Goal: Entertainment & Leisure: Consume media (video, audio)

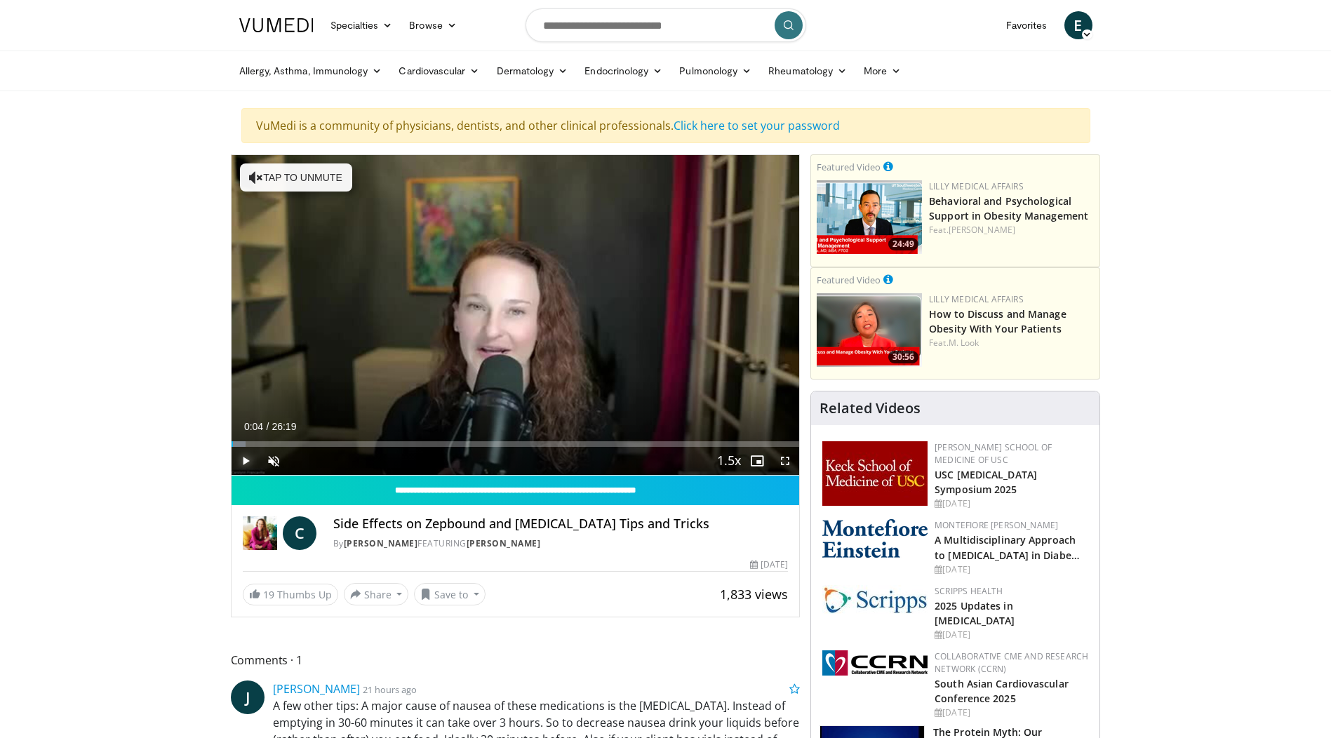
click at [244, 459] on span "Video Player" at bounding box center [246, 461] width 28 height 28
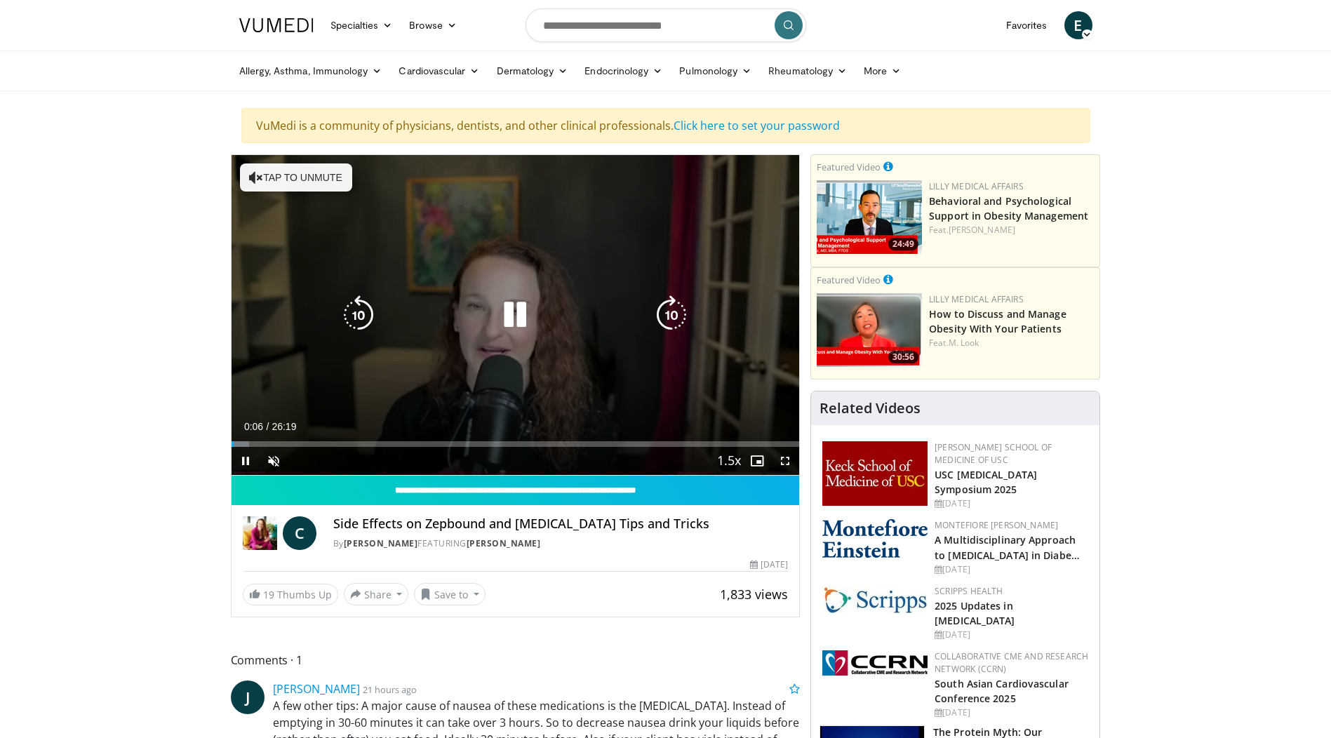
click at [251, 177] on icon "Video Player" at bounding box center [256, 177] width 14 height 14
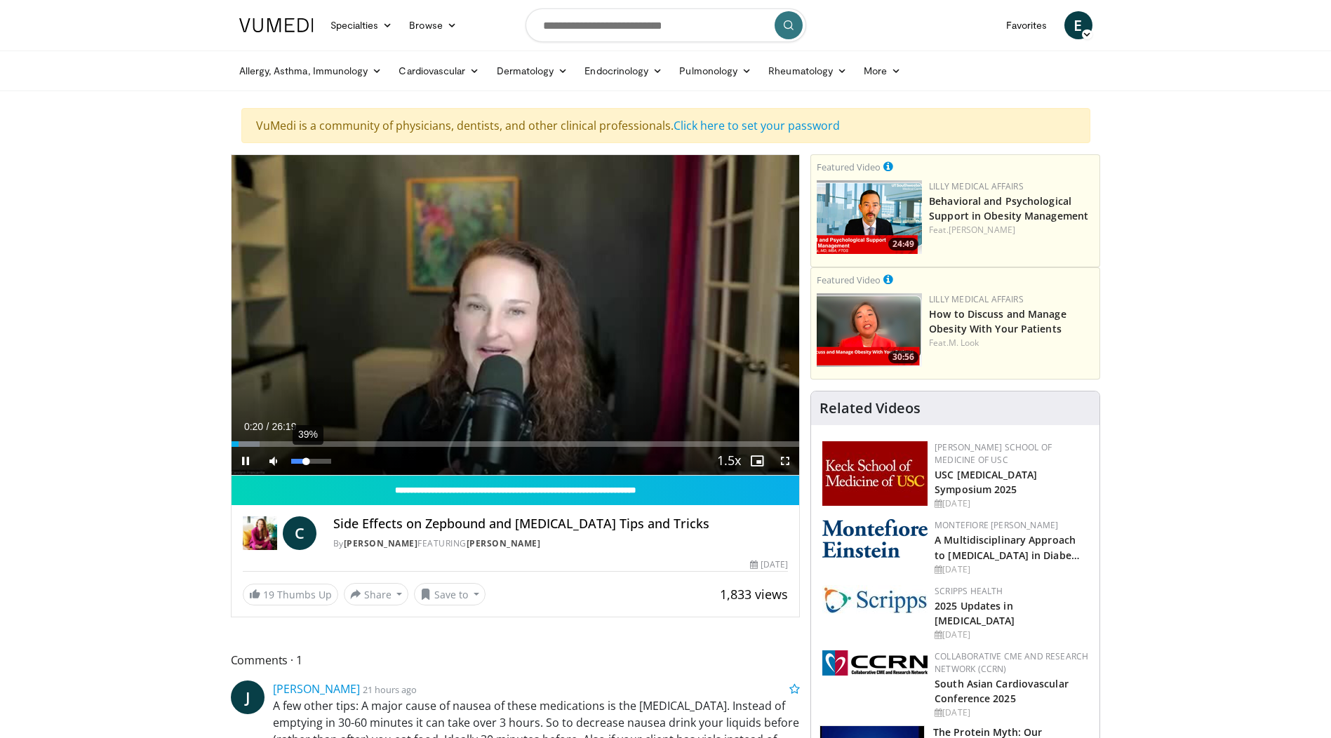
drag, startPoint x: 329, startPoint y: 459, endPoint x: 307, endPoint y: 464, distance: 23.1
click at [307, 464] on div "Volume Level" at bounding box center [298, 461] width 15 height 5
click at [250, 443] on div "Progress Bar" at bounding box center [250, 444] width 1 height 6
click at [270, 441] on div "Loaded : 7.58% 00:56 01:49" at bounding box center [516, 440] width 568 height 13
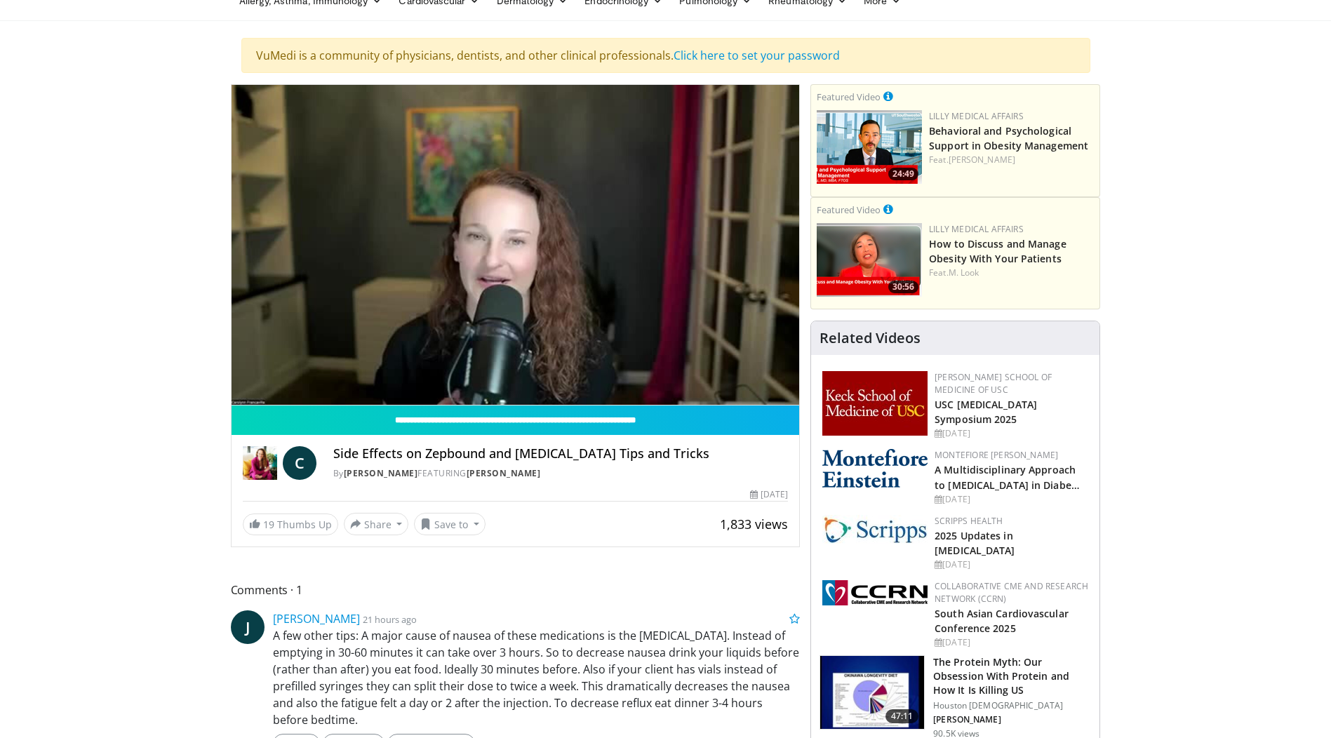
scroll to position [140, 0]
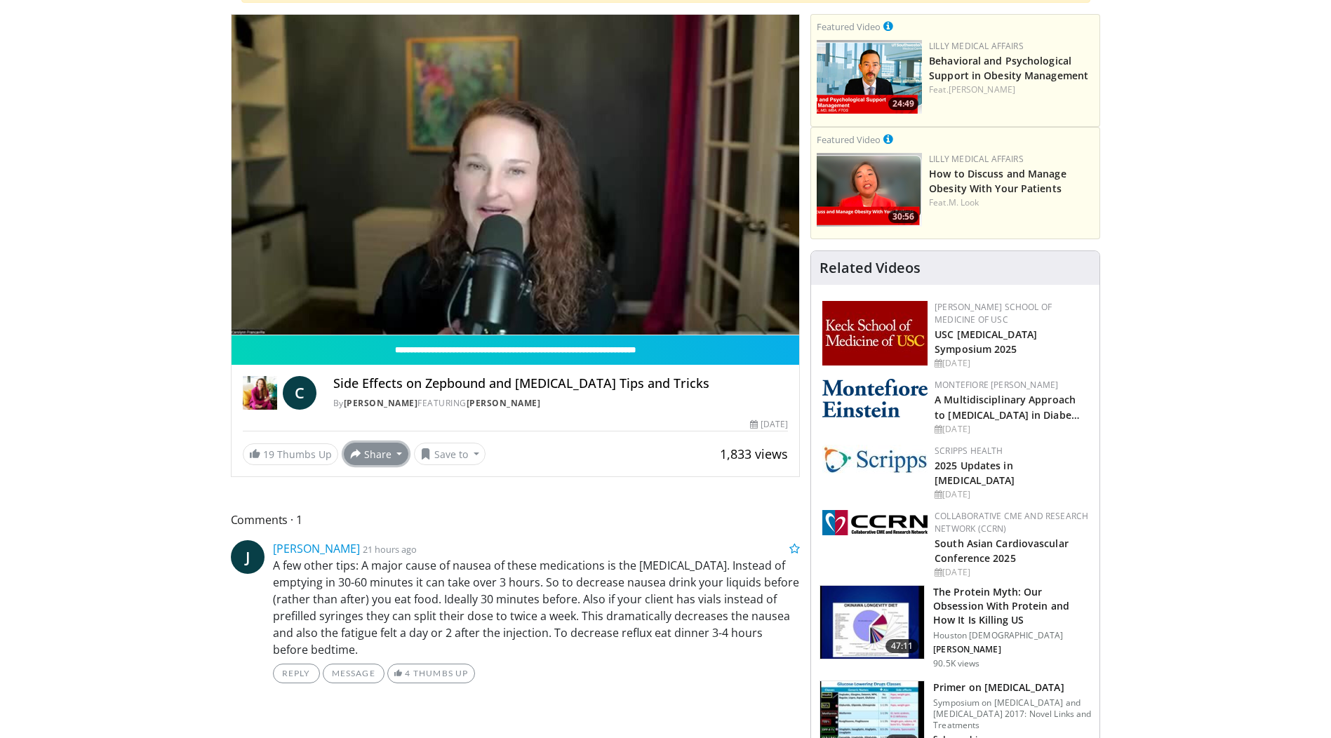
click at [392, 454] on button "Share" at bounding box center [376, 454] width 65 height 22
click at [526, 575] on p "A few other tips: A major cause of nausea of these medications is the [MEDICAL_…" at bounding box center [537, 607] width 528 height 101
drag, startPoint x: 662, startPoint y: 403, endPoint x: 533, endPoint y: 406, distance: 129.1
click at [533, 406] on div "By [PERSON_NAME] FEATURING [PERSON_NAME]" at bounding box center [560, 403] width 455 height 13
copy link "[PERSON_NAME]"
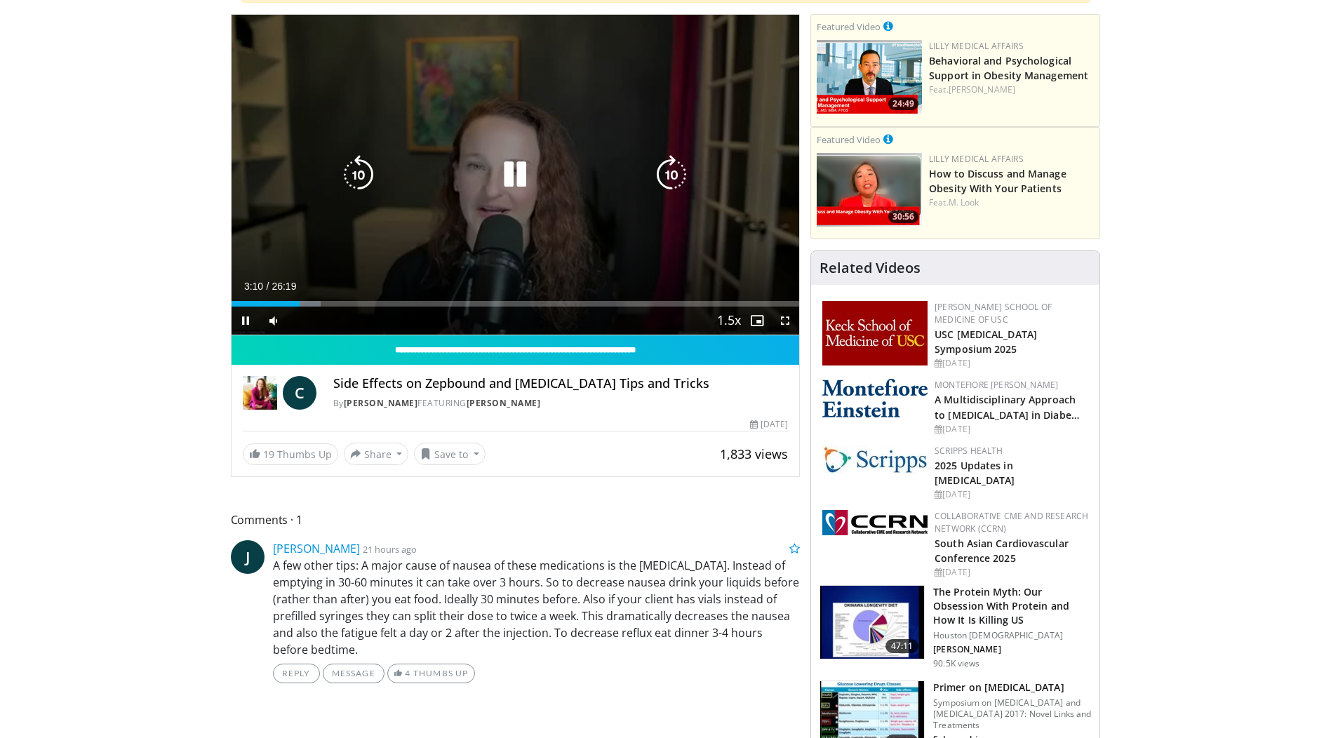
click at [514, 174] on icon "Video Player" at bounding box center [514, 174] width 39 height 39
